Goal: Transaction & Acquisition: Book appointment/travel/reservation

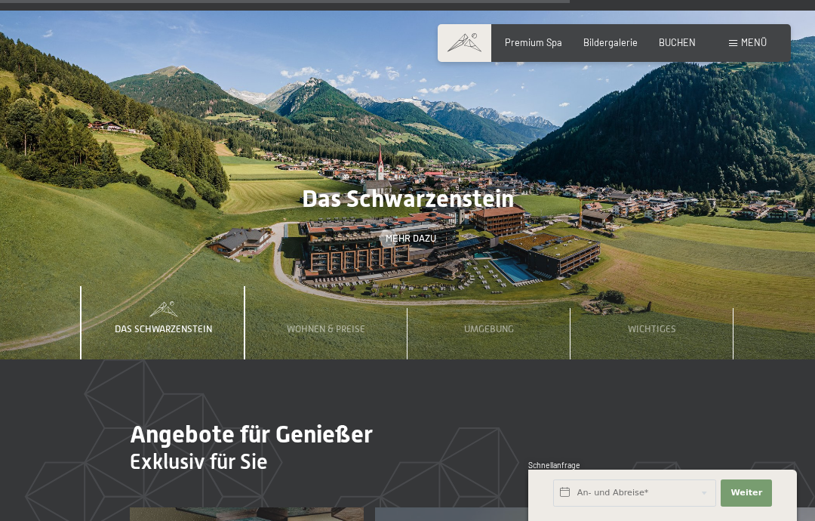
scroll to position [3622, 0]
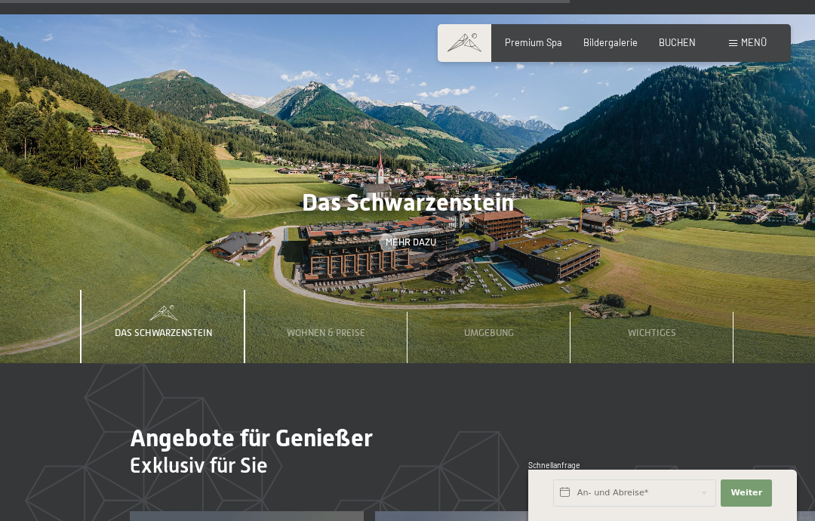
click at [655, 327] on span "Wichtiges" at bounding box center [652, 332] width 48 height 11
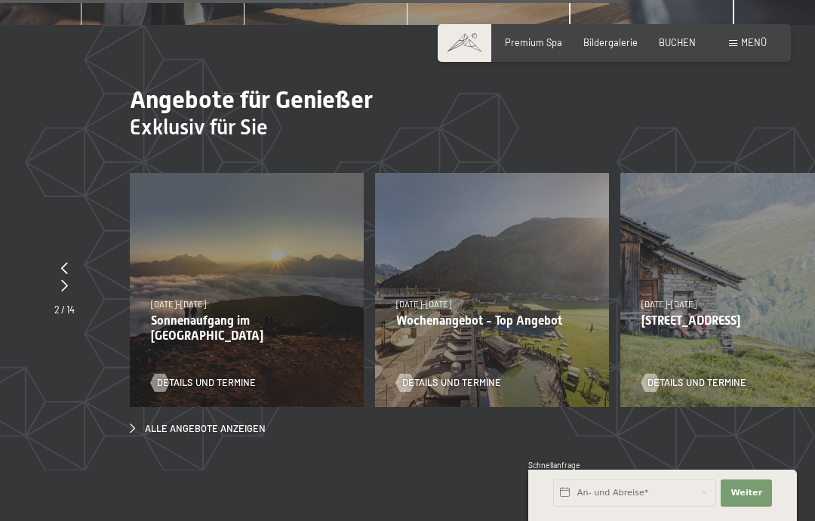
scroll to position [3961, 0]
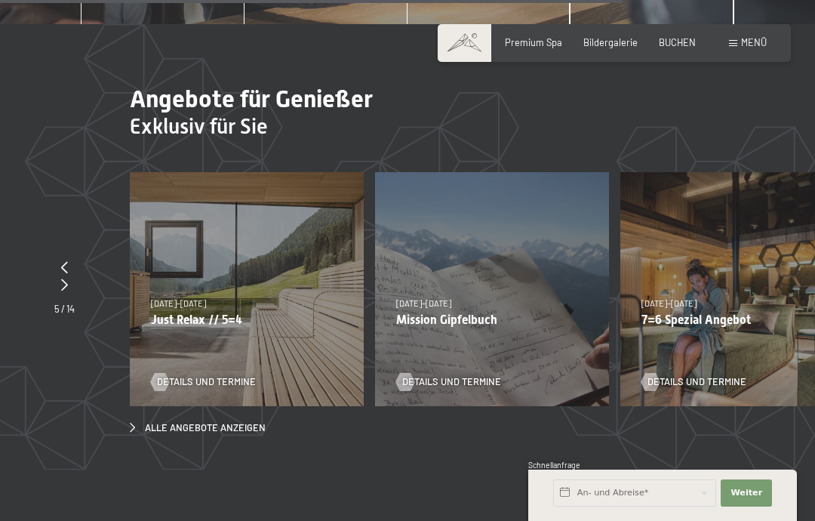
click at [241, 375] on span "Details und Termine" at bounding box center [206, 382] width 99 height 14
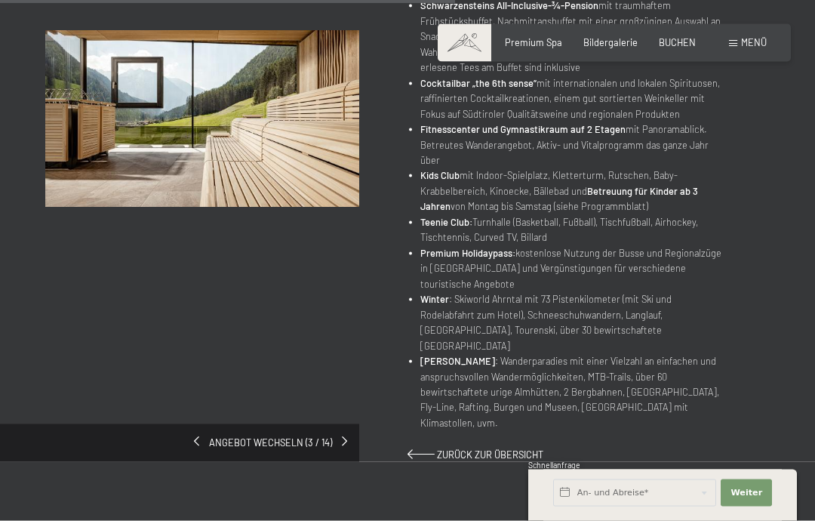
scroll to position [884, 0]
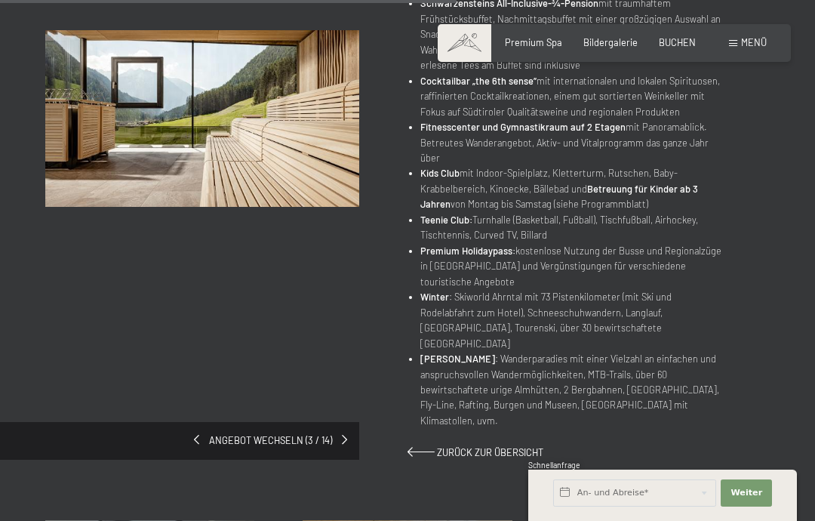
click at [509, 446] on span "Zurück zur Übersicht" at bounding box center [490, 452] width 106 height 12
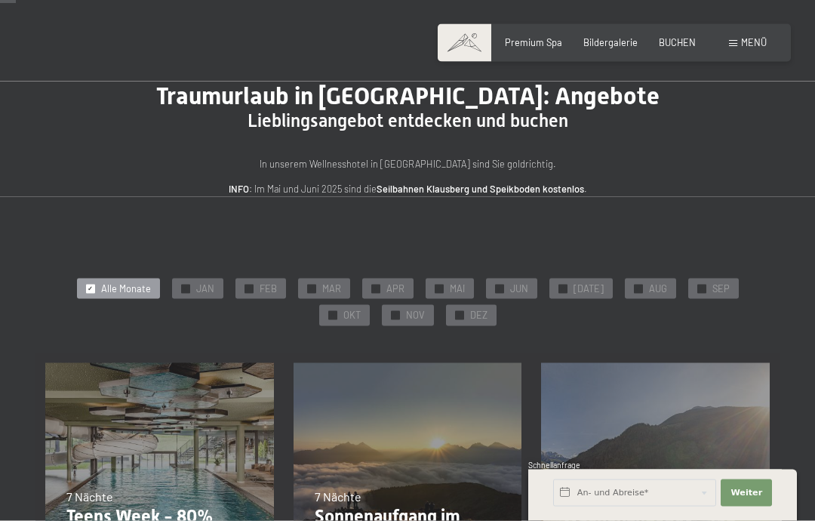
scroll to position [41, 0]
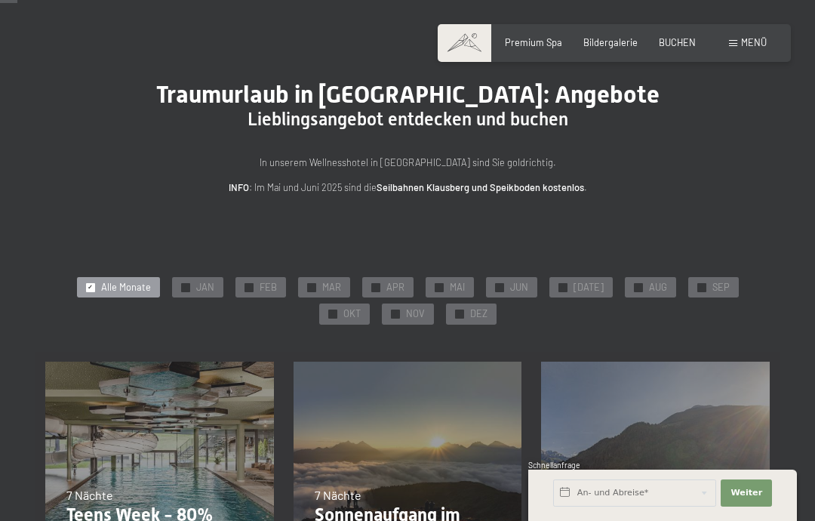
click at [712, 287] on span "SEP" at bounding box center [720, 288] width 17 height 14
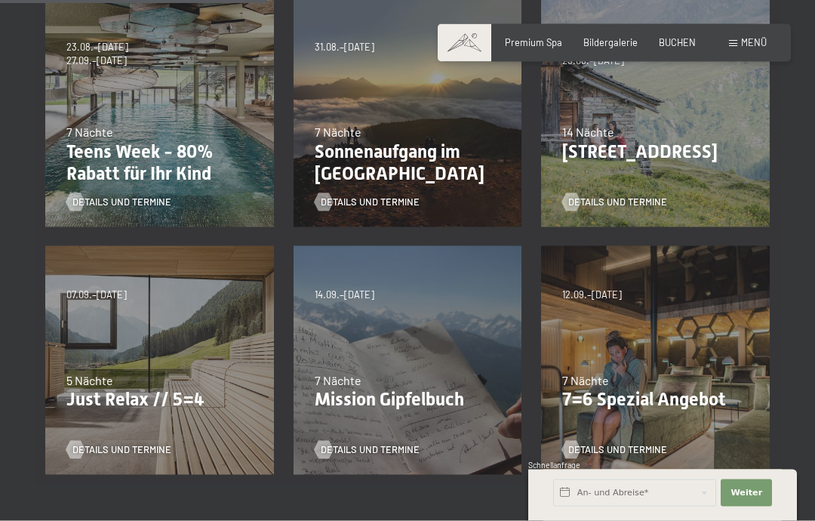
scroll to position [407, 0]
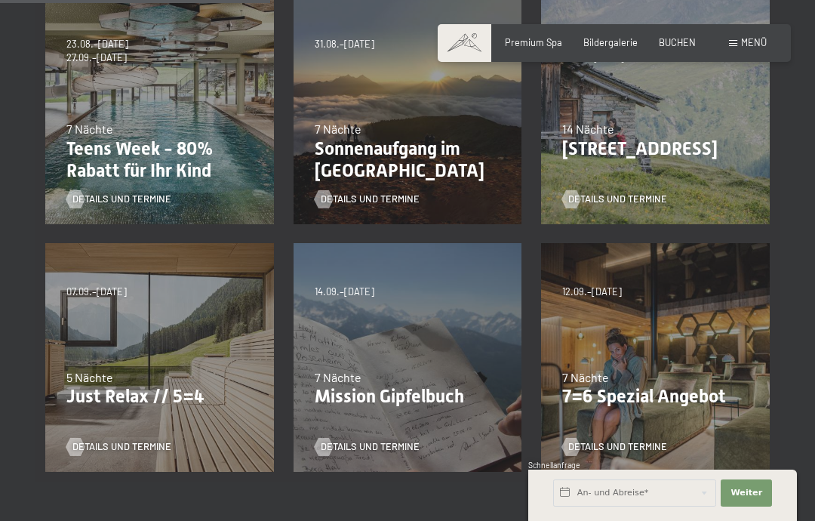
click at [94, 444] on span "Details und Termine" at bounding box center [121, 447] width 99 height 14
